Goal: Task Accomplishment & Management: Use online tool/utility

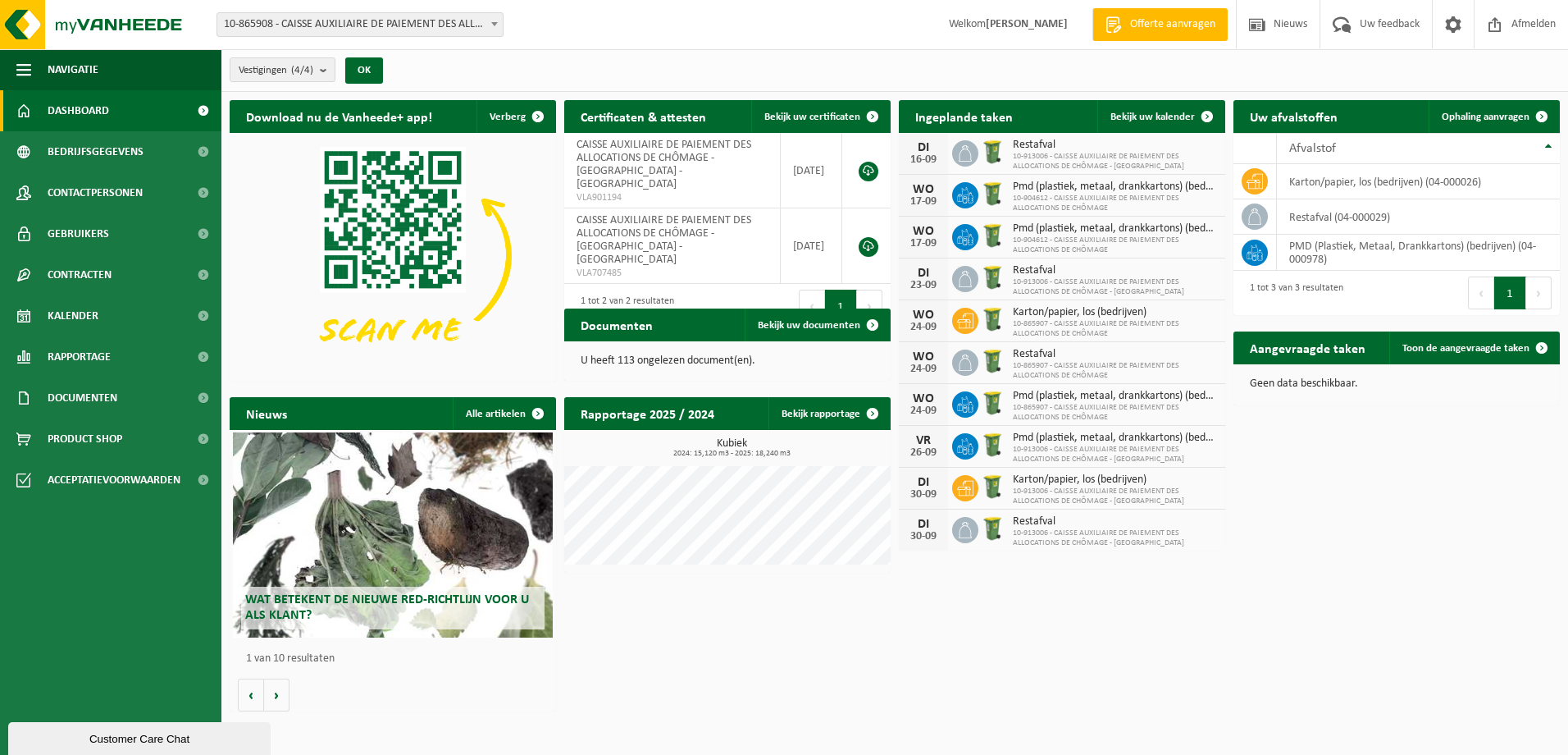
scroll to position [198, 0]
click at [308, 65] on count "(4/4)" at bounding box center [302, 70] width 23 height 10
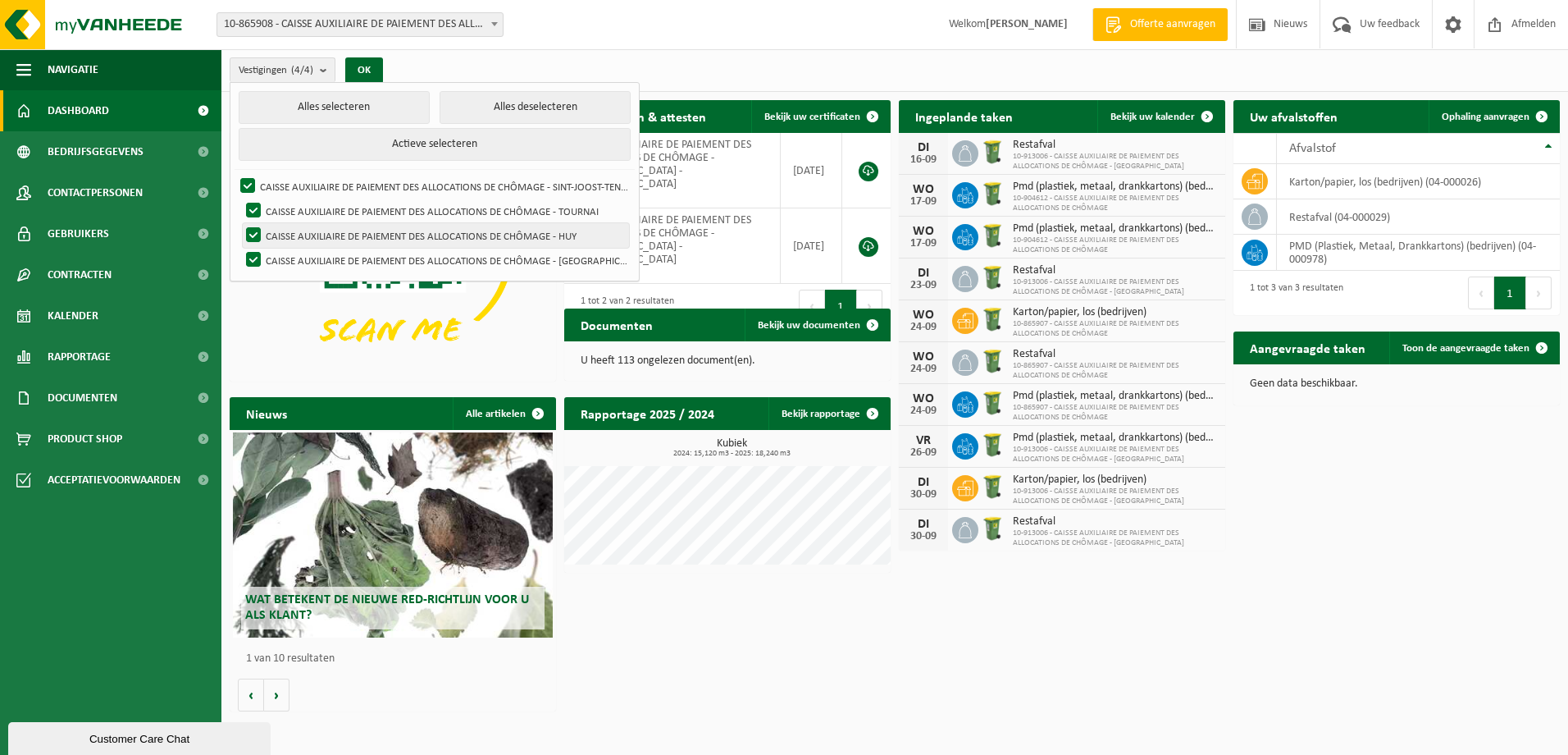
click at [298, 233] on label "CAISSE AUXILIAIRE DE PAIEMENT DES ALLOCATIONS DE CHÔMAGE - HUY" at bounding box center [436, 235] width 386 height 24
click at [240, 223] on input "CAISSE AUXILIAIRE DE PAIEMENT DES ALLOCATIONS DE CHÔMAGE - HUY" at bounding box center [239, 223] width 1 height 1
click at [298, 223] on label "CAISSE AUXILIAIRE DE PAIEMENT DES ALLOCATIONS DE CHÔMAGE - HUY" at bounding box center [436, 235] width 386 height 24
click at [240, 223] on input "CAISSE AUXILIAIRE DE PAIEMENT DES ALLOCATIONS DE CHÔMAGE - HUY" at bounding box center [239, 223] width 1 height 1
checkbox input "true"
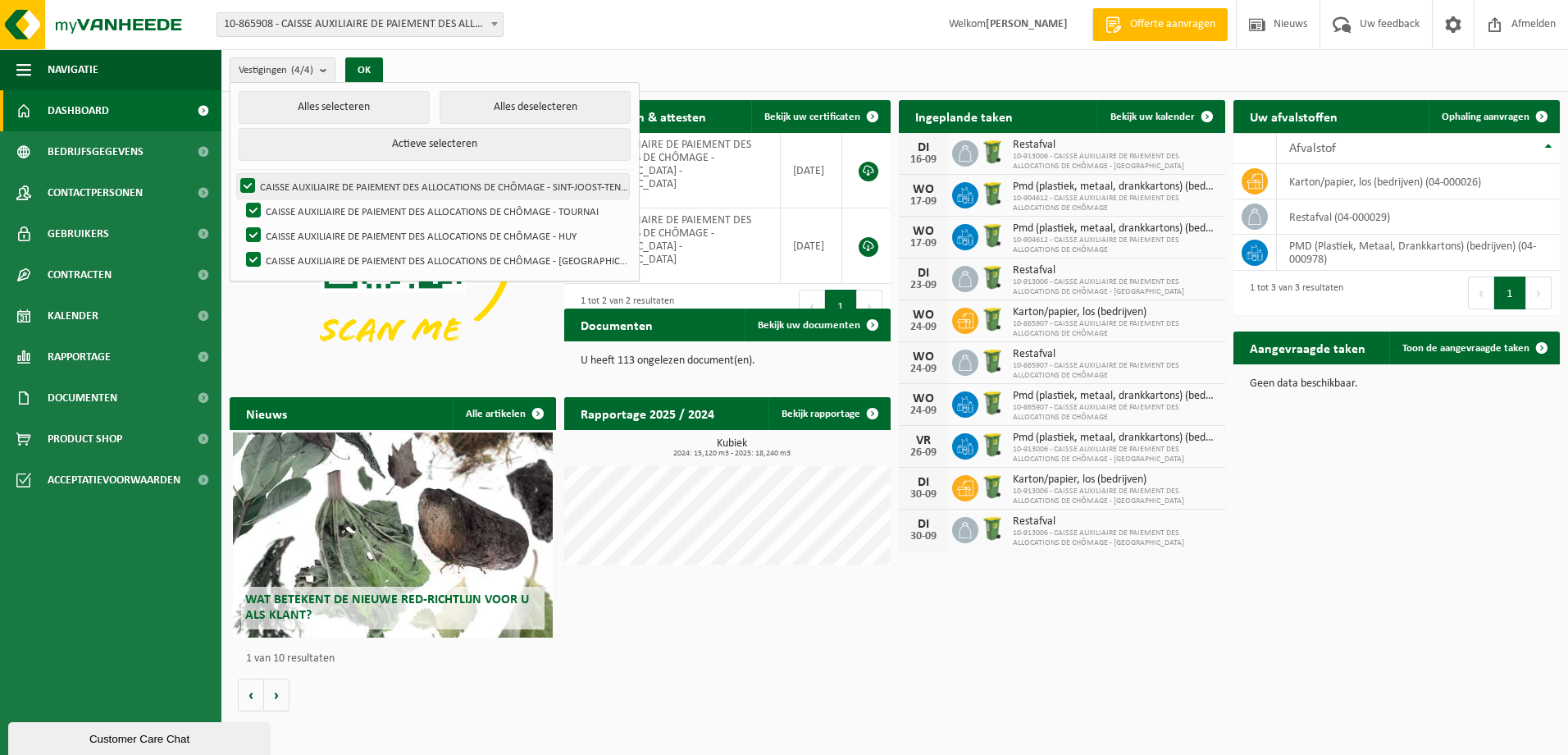
click at [298, 195] on label "CAISSE AUXILIAIRE DE PAIEMENT DES ALLOCATIONS DE CHÔMAGE - SINT-JOOST-TEN-NOODE" at bounding box center [433, 186] width 392 height 24
click at [235, 174] on input "CAISSE AUXILIAIRE DE PAIEMENT DES ALLOCATIONS DE CHÔMAGE - SINT-JOOST-TEN-NOODE" at bounding box center [234, 173] width 1 height 1
checkbox input "false"
click at [379, 75] on button "OK" at bounding box center [364, 70] width 38 height 26
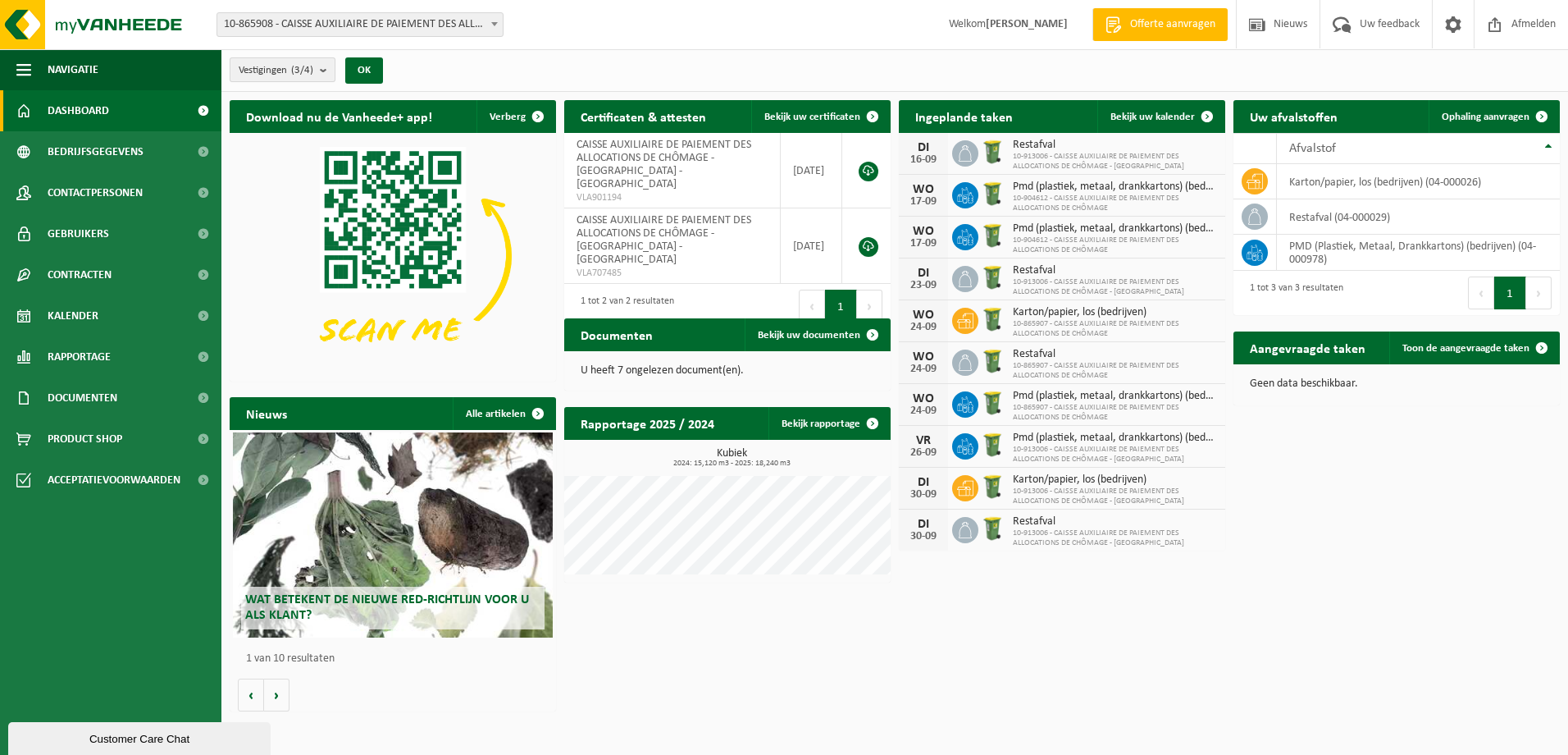
click at [323, 68] on b "submit" at bounding box center [327, 69] width 15 height 23
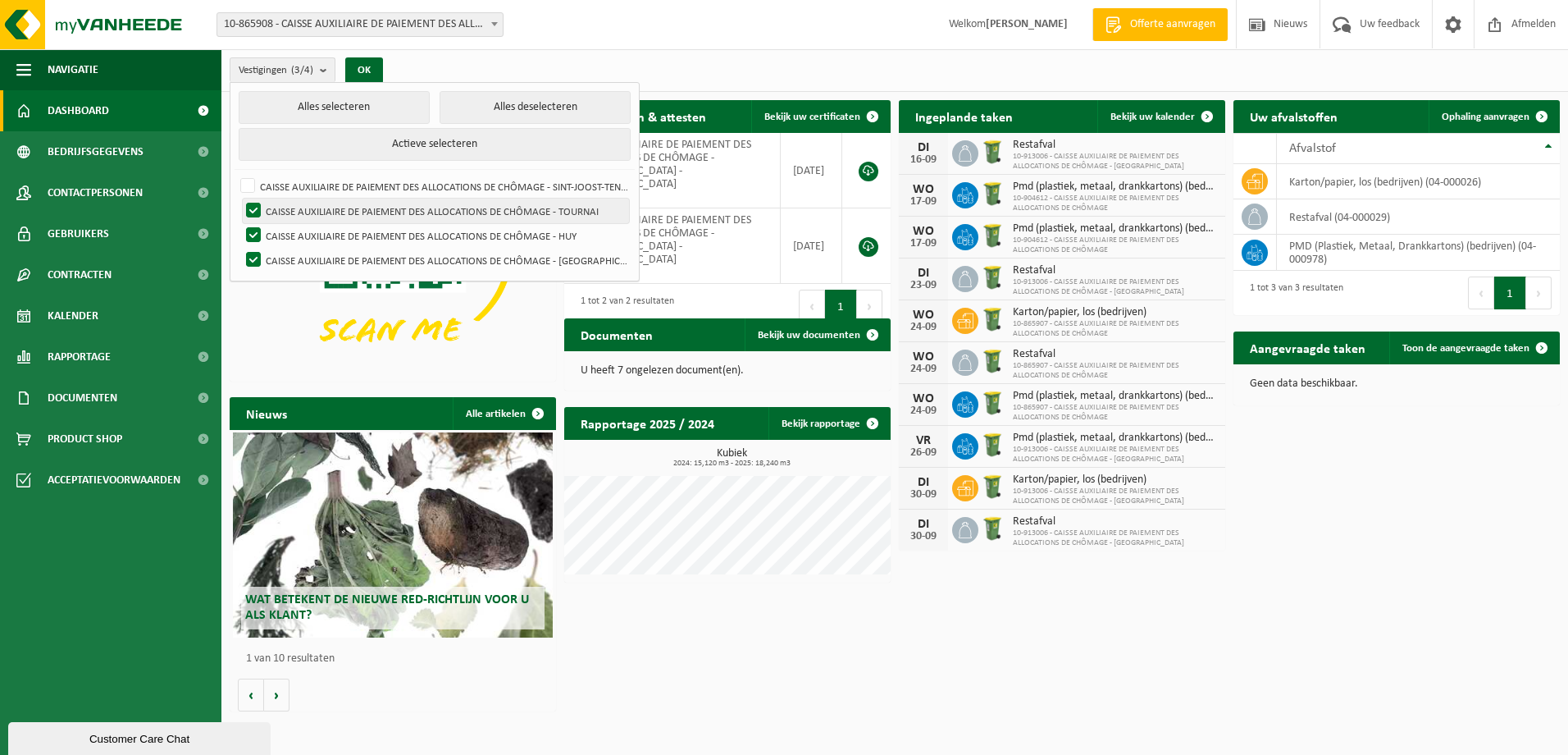
click at [289, 218] on label "CAISSE AUXILIAIRE DE PAIEMENT DES ALLOCATIONS DE CHÔMAGE - TOURNAI" at bounding box center [436, 211] width 386 height 24
click at [240, 199] on input "CAISSE AUXILIAIRE DE PAIEMENT DES ALLOCATIONS DE CHÔMAGE - TOURNAI" at bounding box center [239, 198] width 1 height 1
checkbox input "false"
click at [296, 239] on label "CAISSE AUXILIAIRE DE PAIEMENT DES ALLOCATIONS DE CHÔMAGE - HUY" at bounding box center [436, 235] width 386 height 24
click at [240, 223] on input "CAISSE AUXILIAIRE DE PAIEMENT DES ALLOCATIONS DE CHÔMAGE - HUY" at bounding box center [239, 223] width 1 height 1
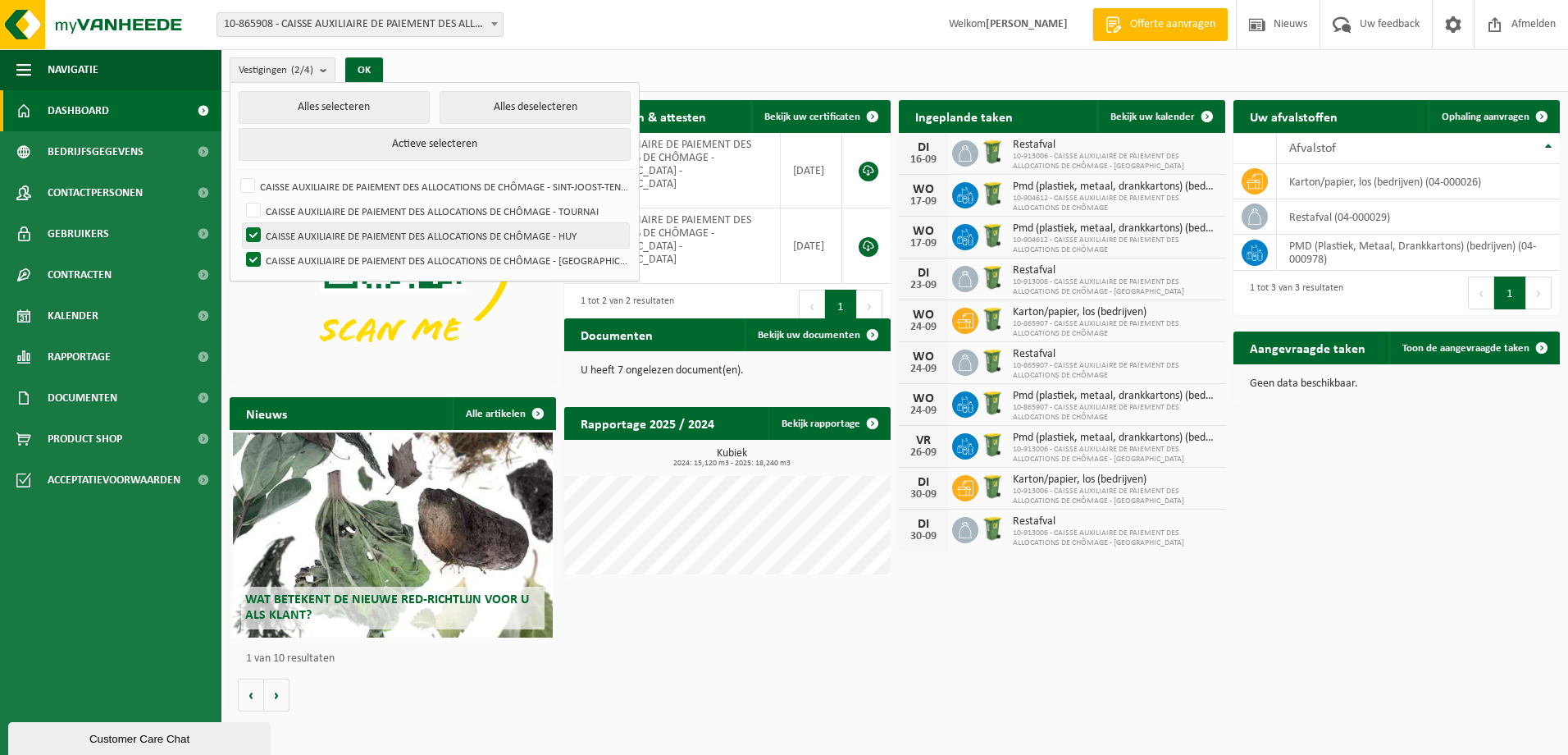
checkbox input "false"
click at [379, 72] on button "OK" at bounding box center [364, 70] width 38 height 26
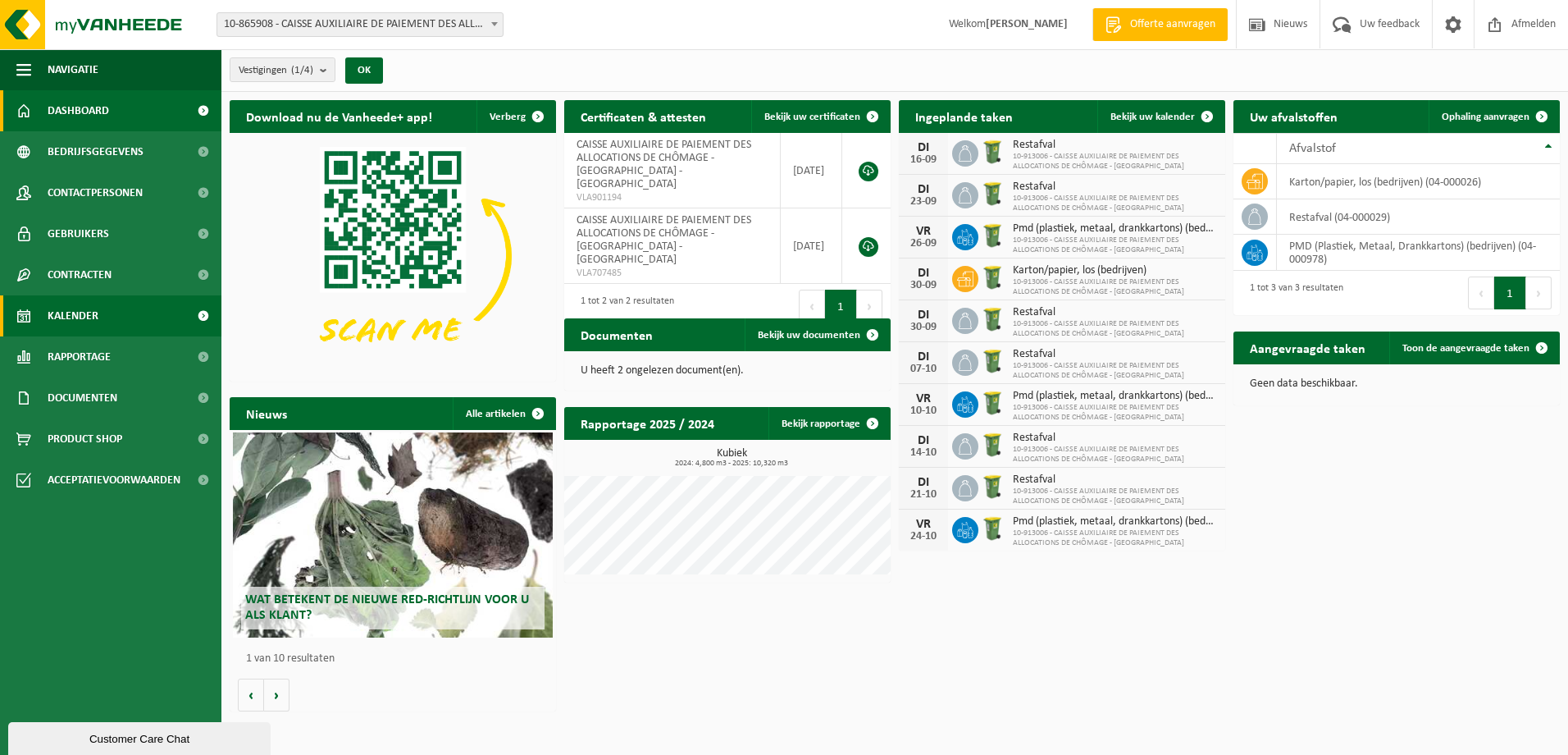
click at [83, 310] on span "Kalender" at bounding box center [73, 316] width 51 height 41
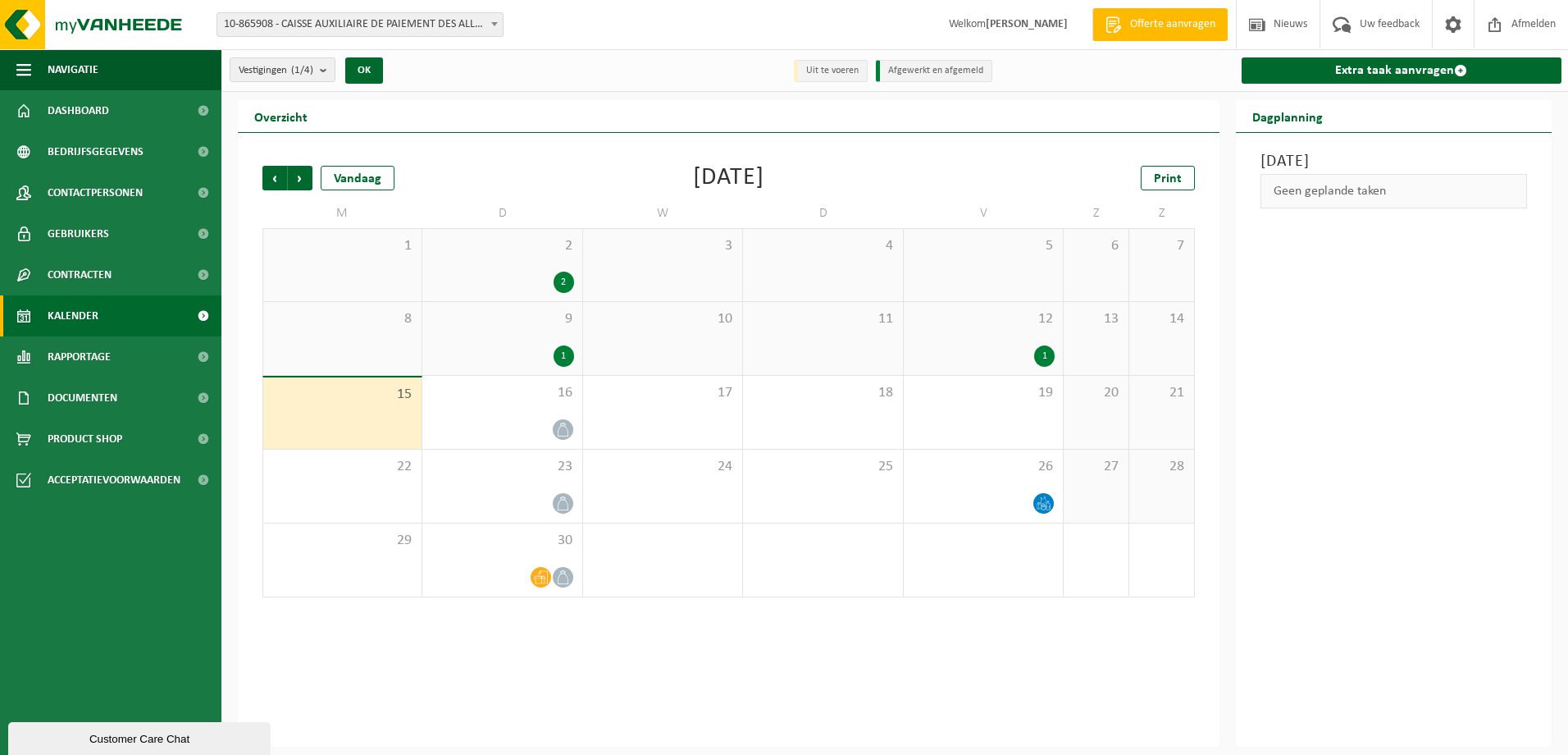
scroll to position [198, 0]
click at [298, 182] on span "Volgende" at bounding box center [300, 178] width 24 height 24
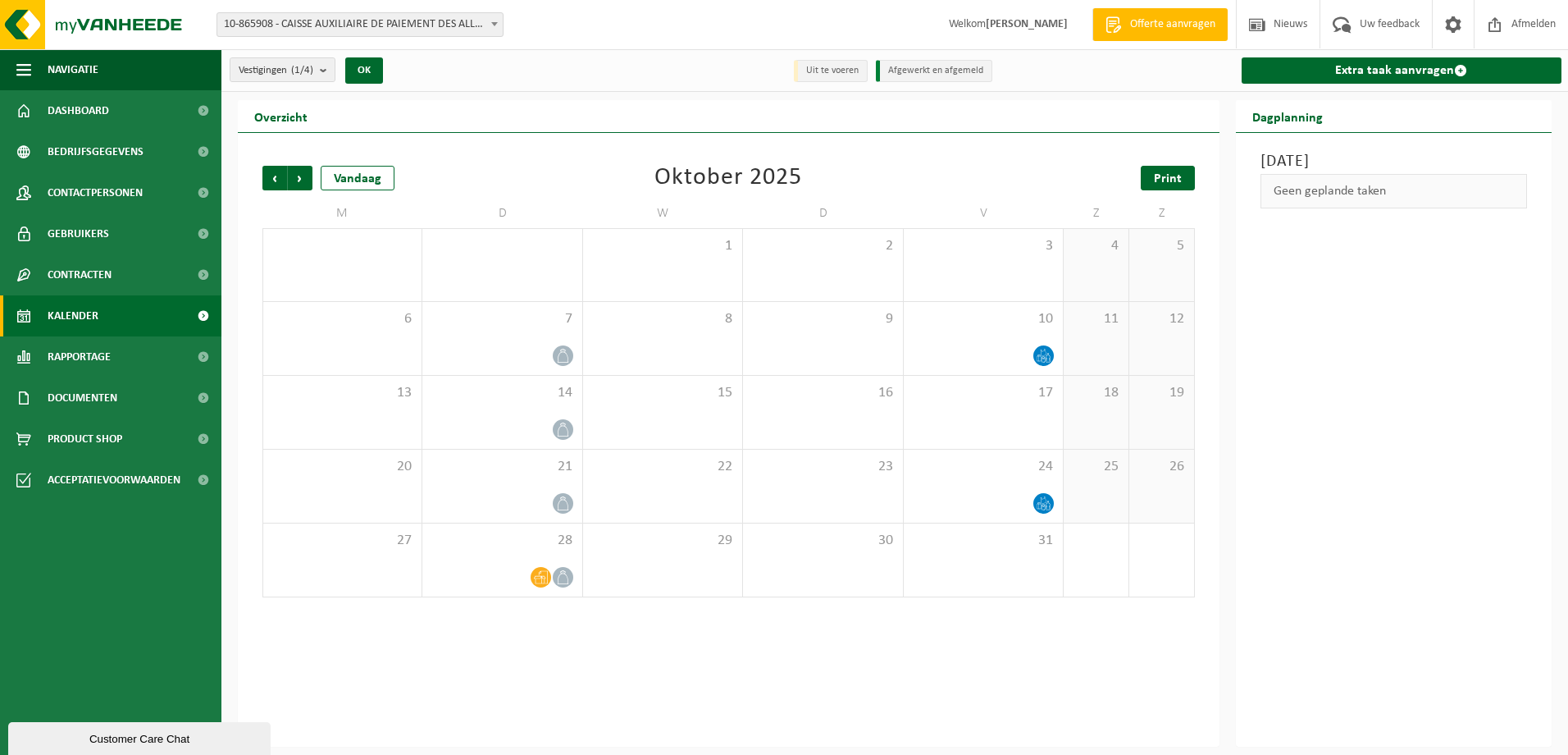
click at [1170, 172] on span "Print" at bounding box center [1168, 179] width 28 height 13
click at [304, 174] on span "Volgende" at bounding box center [300, 178] width 24 height 24
click at [294, 175] on span "Volgende" at bounding box center [300, 178] width 24 height 24
click at [267, 180] on span "Vorige" at bounding box center [275, 178] width 24 height 24
click at [1158, 174] on span "Print" at bounding box center [1168, 179] width 28 height 13
